Goal: Task Accomplishment & Management: Complete application form

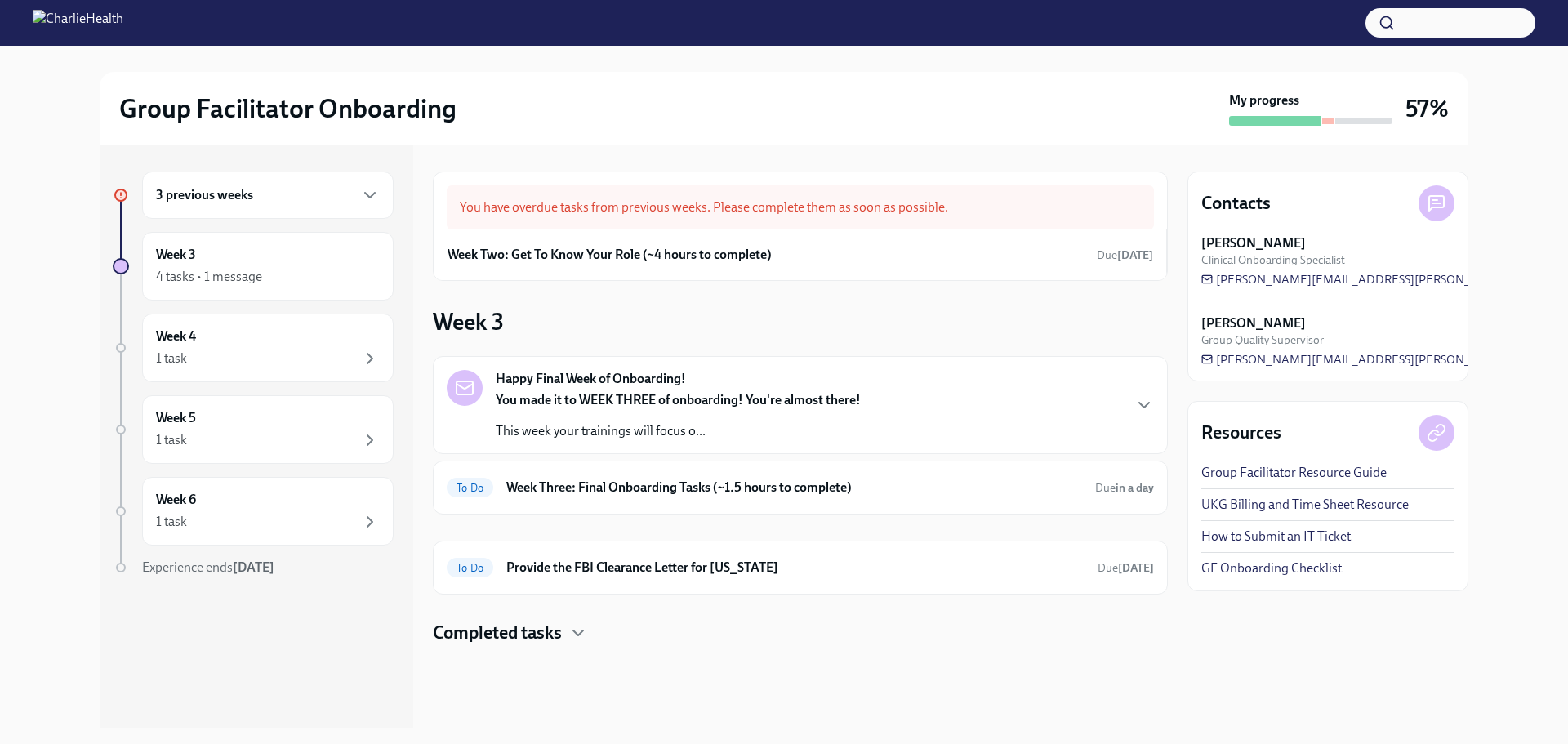
click at [814, 410] on div "You made it to WEEK THREE of onboarding! You're almost there! This week your tr…" at bounding box center [678, 416] width 365 height 49
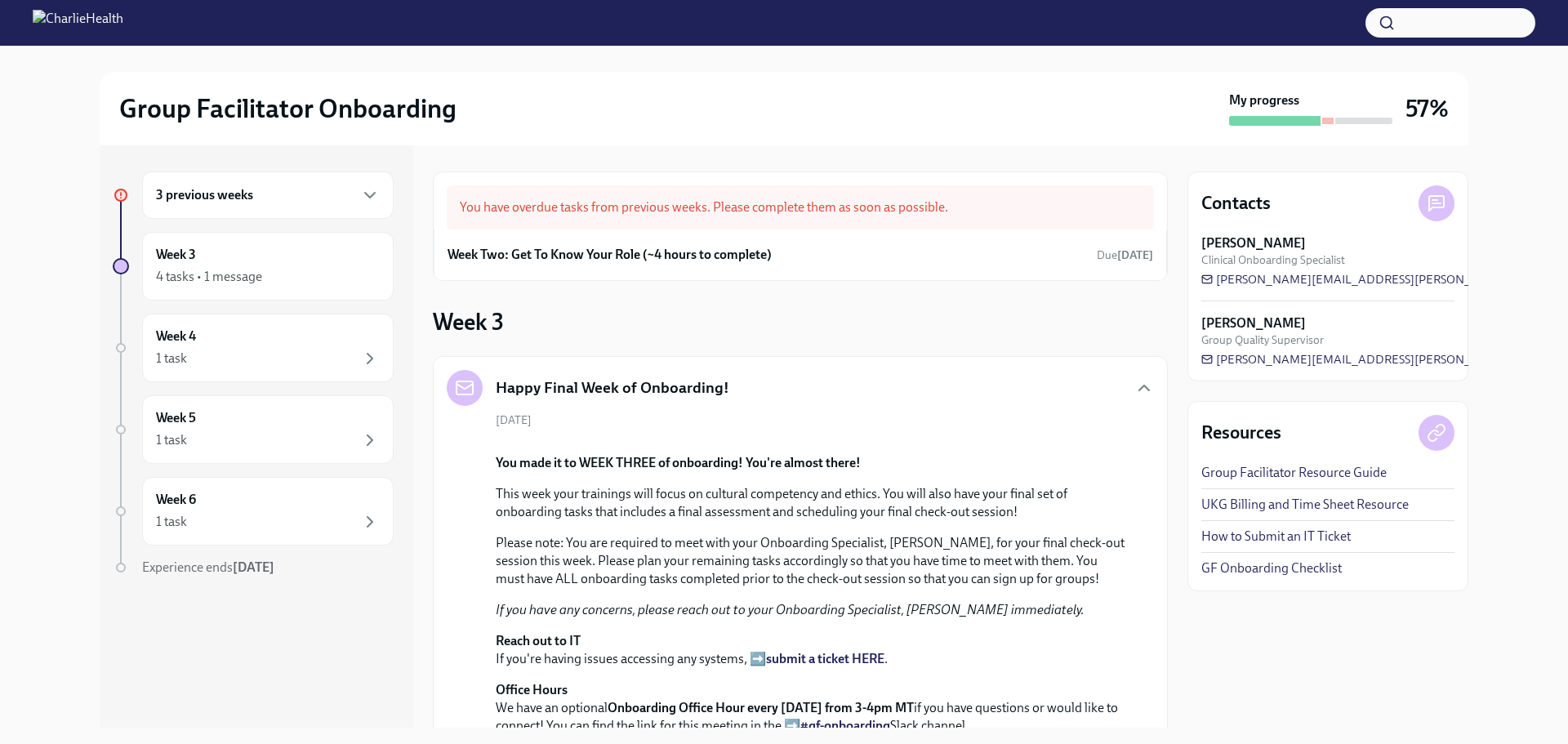
click at [815, 408] on div "Happy Final Week of Onboarding! [DATE] You made it to WEEK THREE of onboarding!…" at bounding box center [800, 552] width 707 height 365
click at [1145, 389] on div "Happy Final Week of Onboarding! [DATE] You made it to WEEK THREE of onboarding!…" at bounding box center [800, 553] width 735 height 392
click at [1134, 389] on icon "button" at bounding box center [1143, 388] width 20 height 20
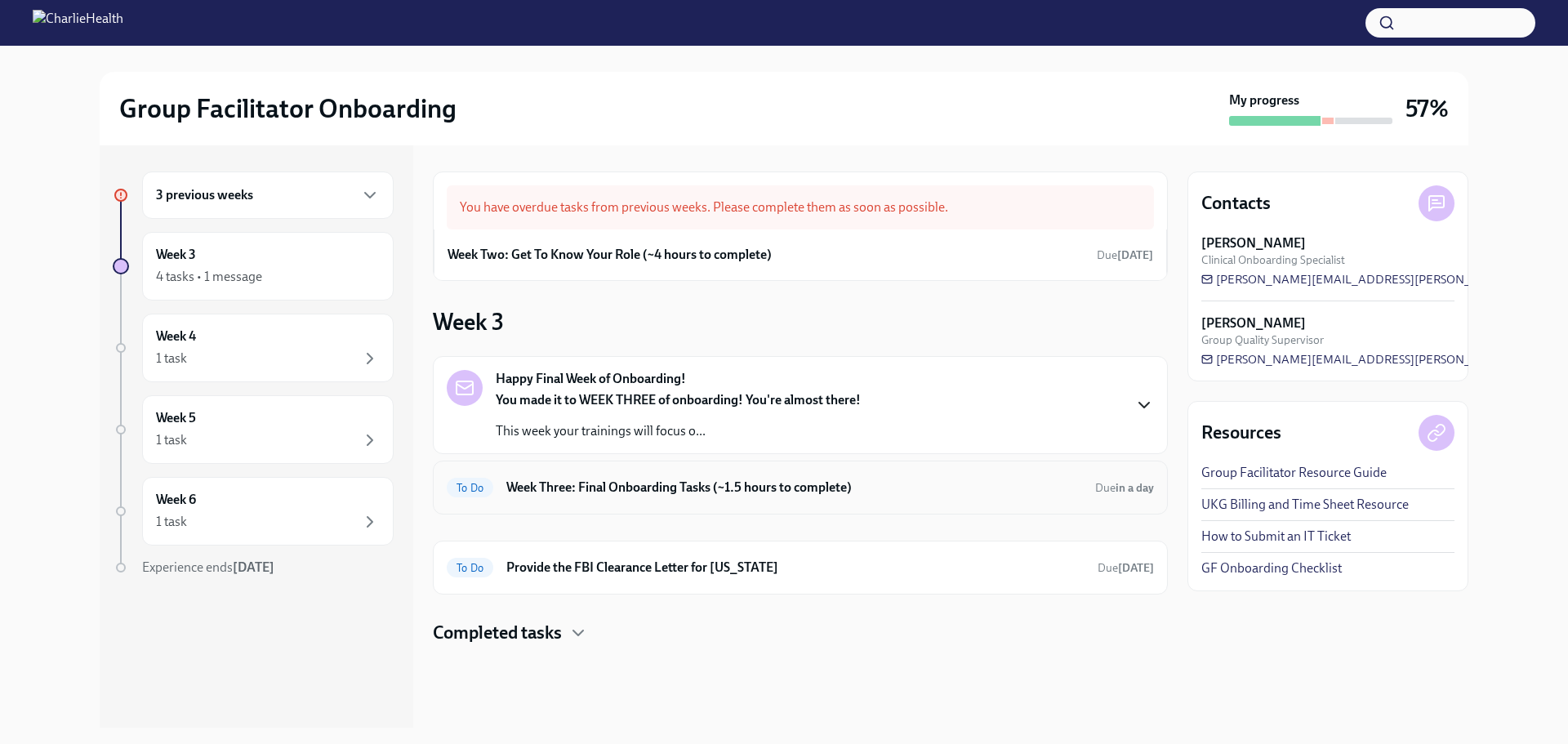
click at [747, 485] on h6 "Week Three: Final Onboarding Tasks (~1.5 hours to complete)" at bounding box center [793, 487] width 575 height 18
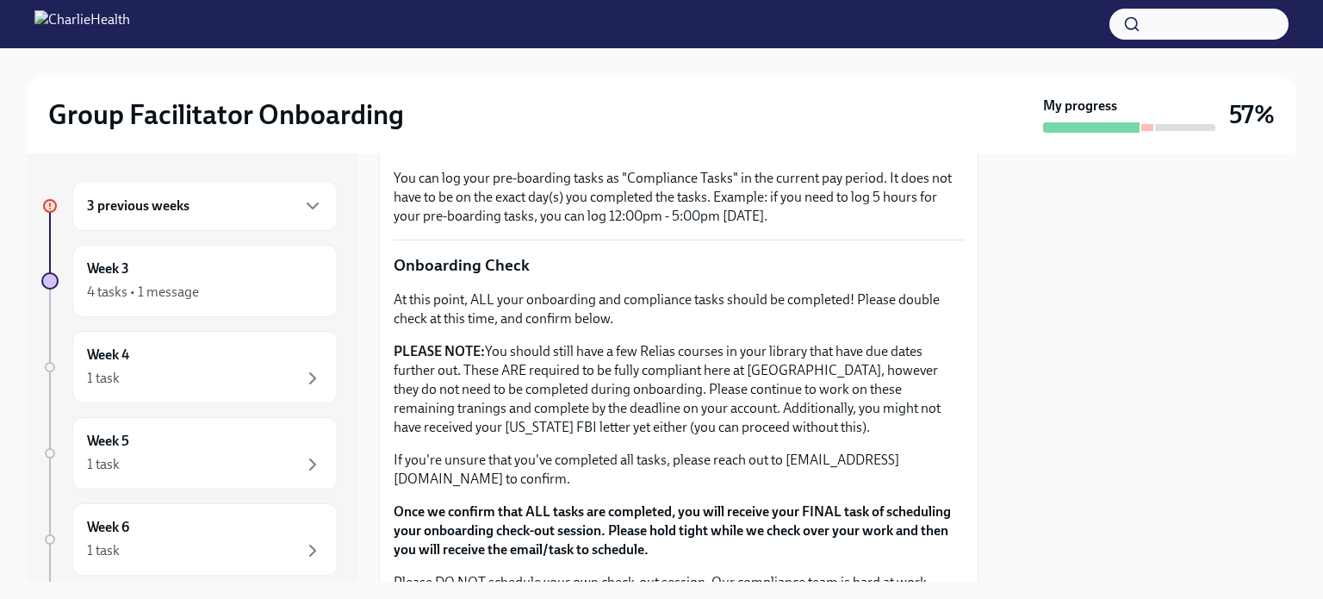
scroll to position [1313, 0]
click at [207, 192] on div "3 previous weeks" at bounding box center [204, 206] width 265 height 50
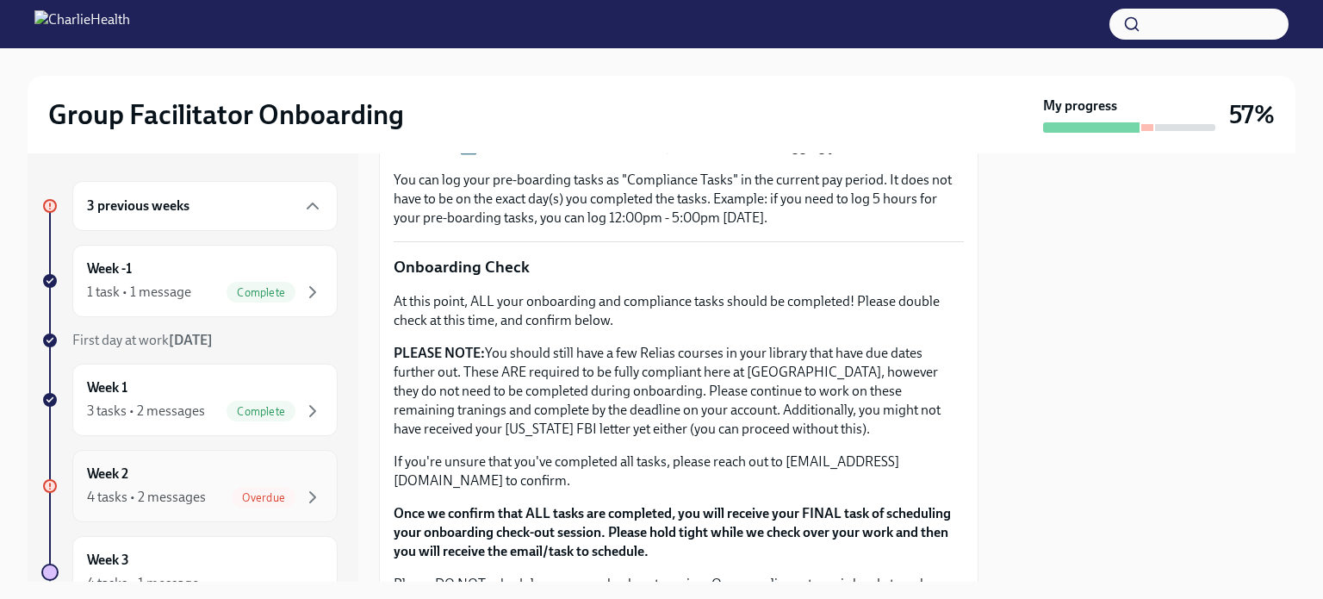
click at [148, 480] on div "Week 2 4 tasks • 2 messages Overdue" at bounding box center [205, 485] width 236 height 43
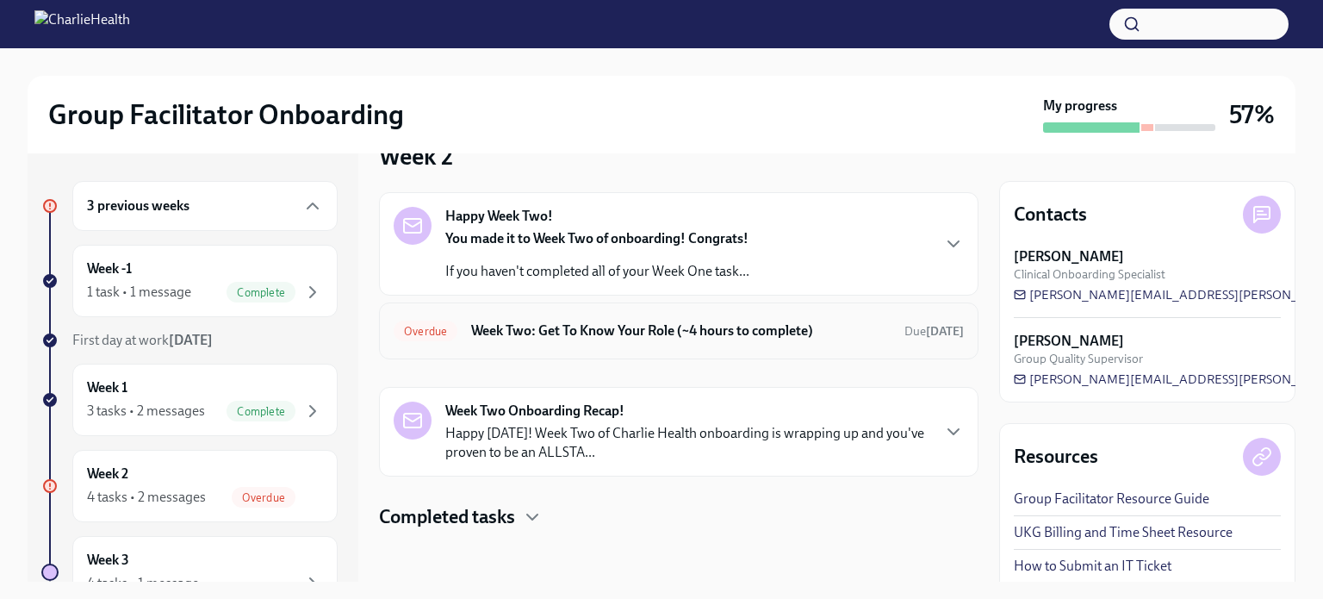
scroll to position [42, 0]
click at [521, 337] on div "Overdue Week Two: Get To Know Your Role (~4 hours to complete) Due [DATE]" at bounding box center [679, 329] width 570 height 28
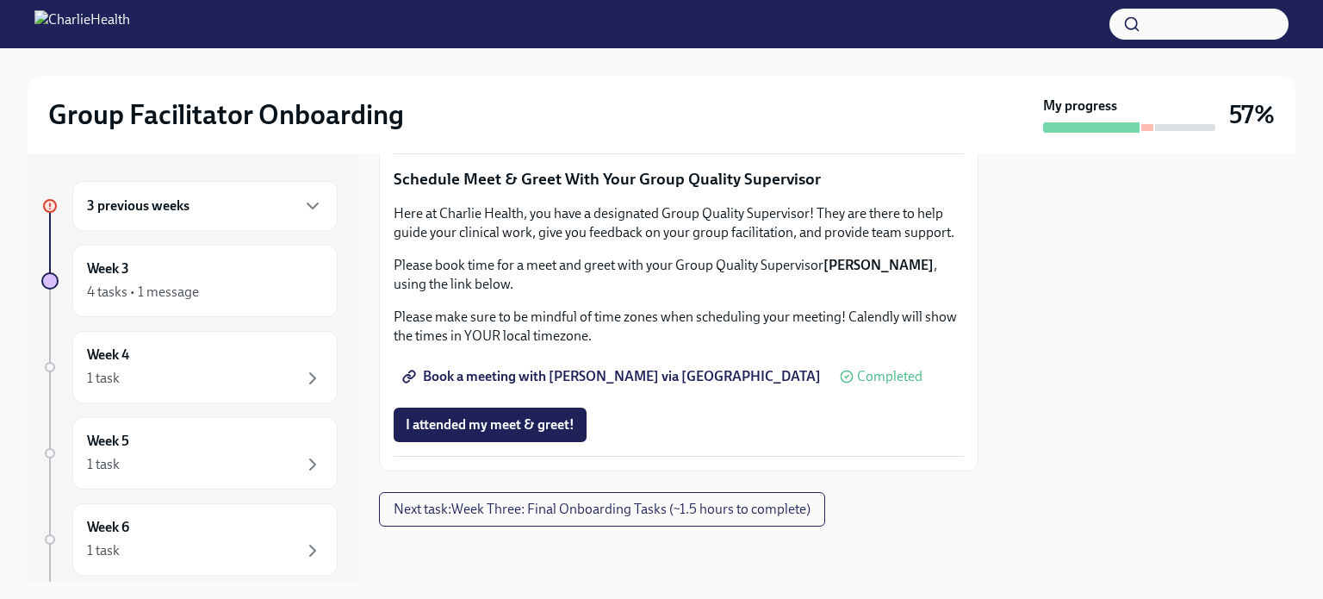
scroll to position [1752, 0]
click at [517, 433] on span "I attended my meet & greet!" at bounding box center [490, 424] width 169 height 17
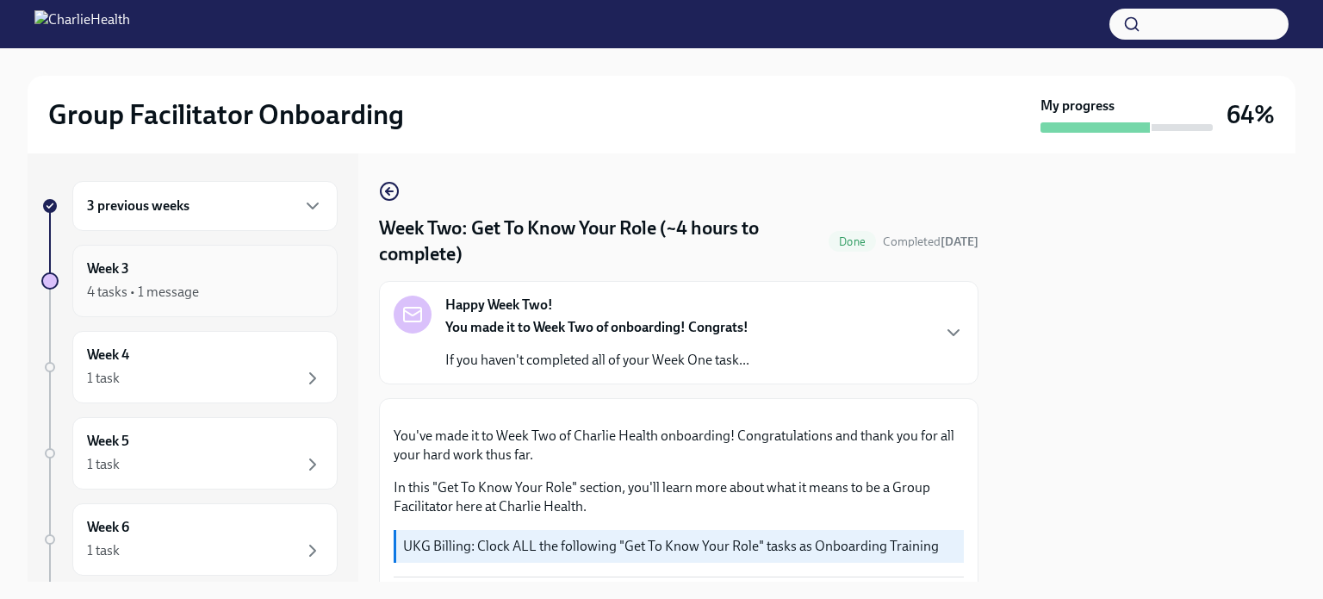
click at [260, 276] on div "Week 3 4 tasks • 1 message" at bounding box center [205, 280] width 236 height 43
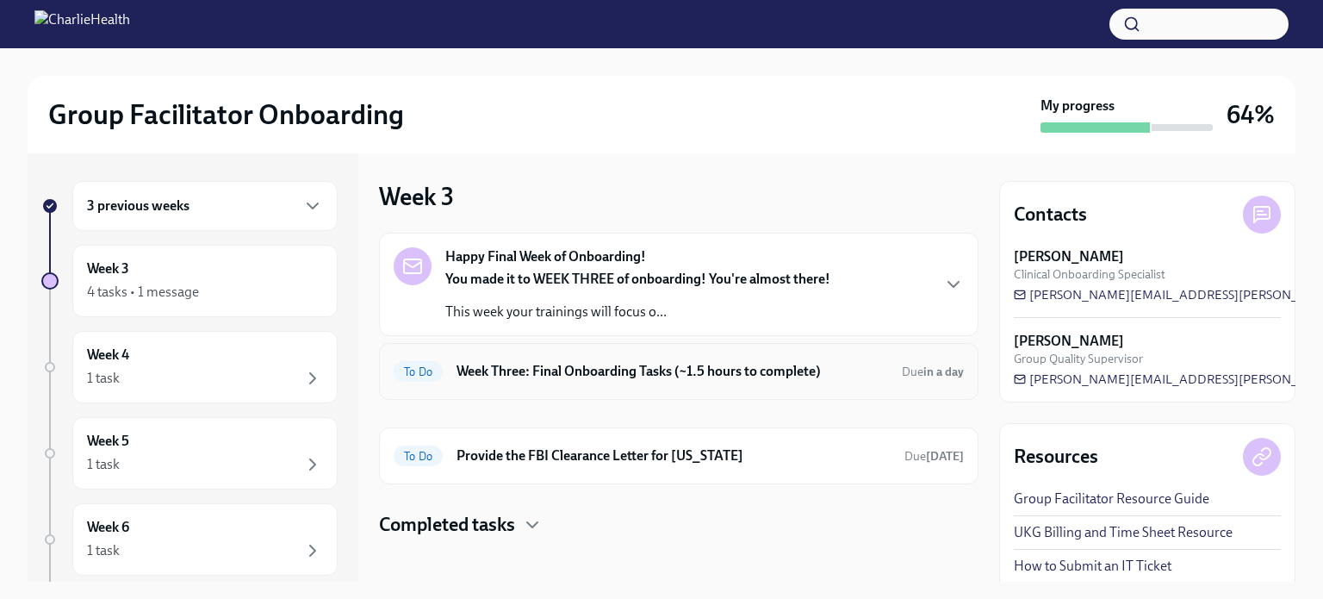
click at [686, 380] on div "To Do Week Three: Final Onboarding Tasks (~1.5 hours to complete) Due in a day" at bounding box center [679, 371] width 570 height 28
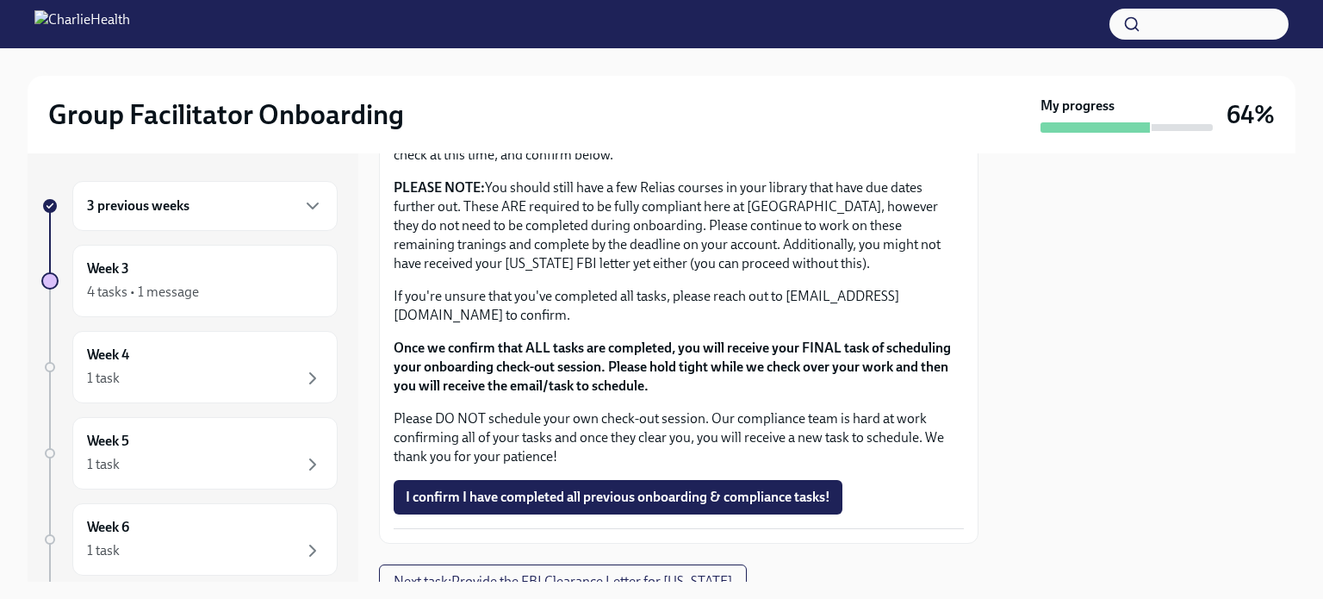
scroll to position [1540, 0]
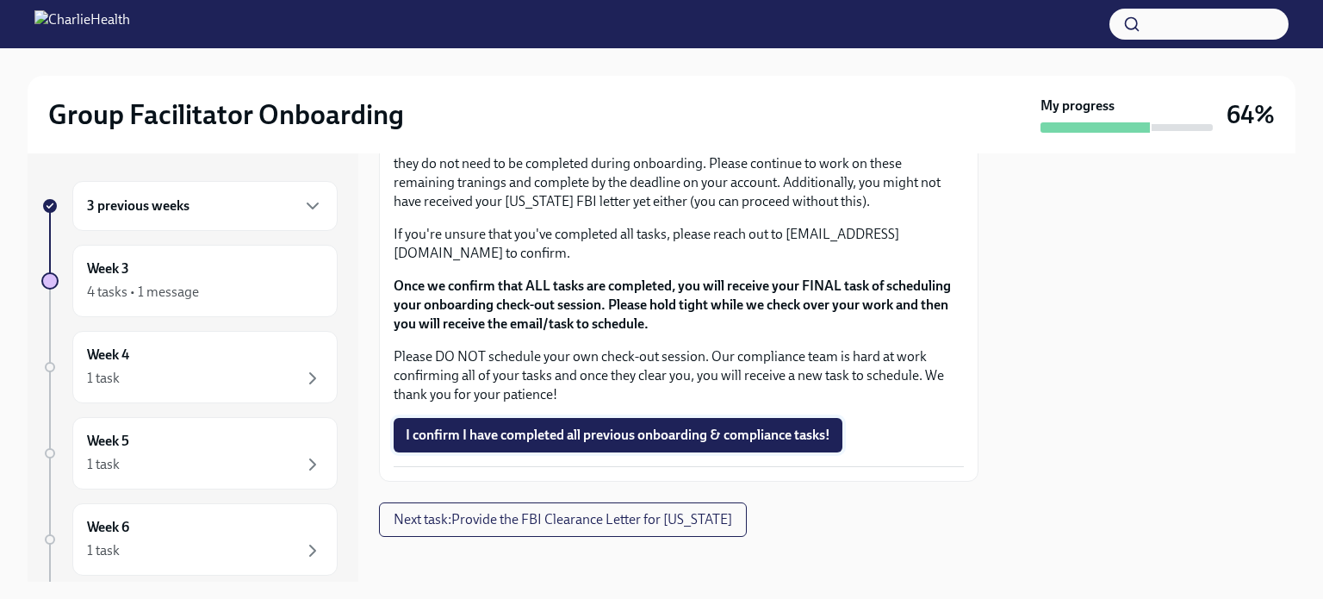
click at [546, 426] on span "I confirm I have completed all previous onboarding & compliance tasks!" at bounding box center [618, 434] width 425 height 17
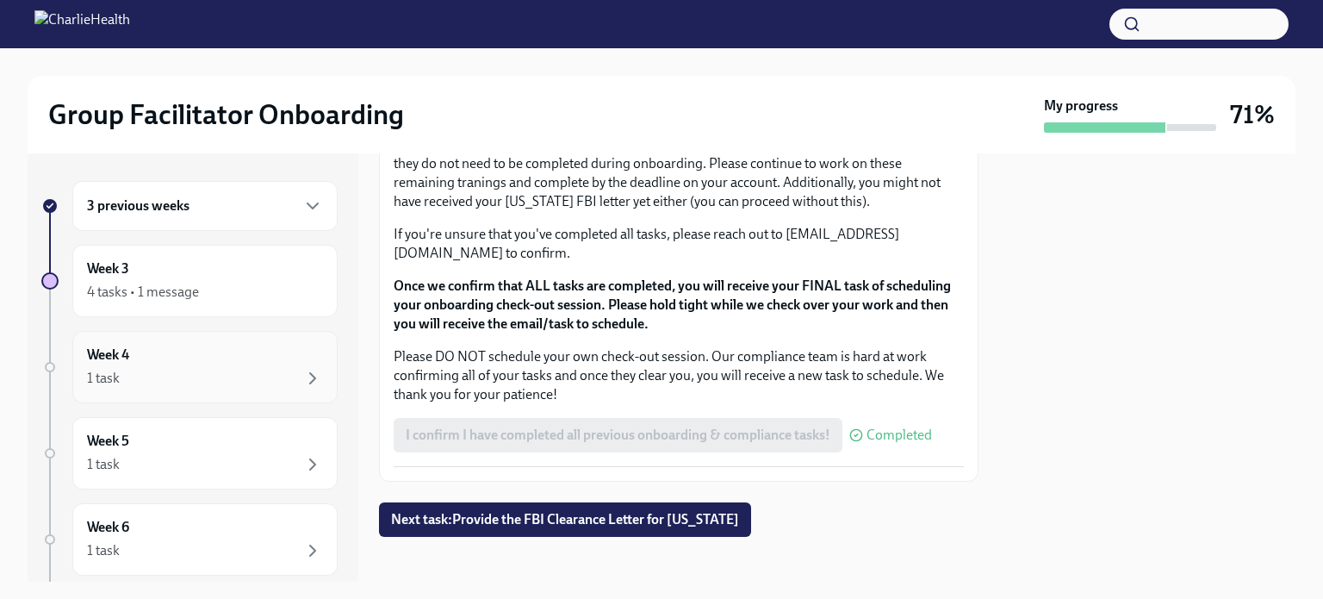
click at [212, 357] on div "Week 4 1 task" at bounding box center [205, 366] width 236 height 43
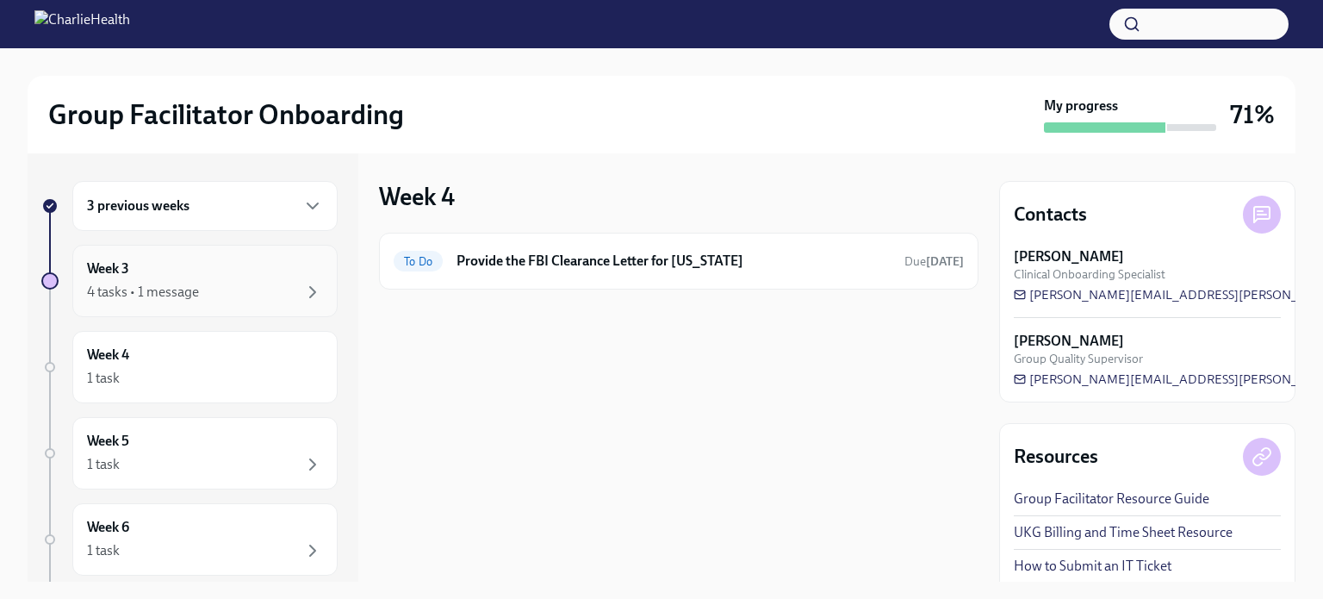
click at [217, 293] on div "4 tasks • 1 message" at bounding box center [205, 292] width 236 height 21
